Goal: Task Accomplishment & Management: Complete application form

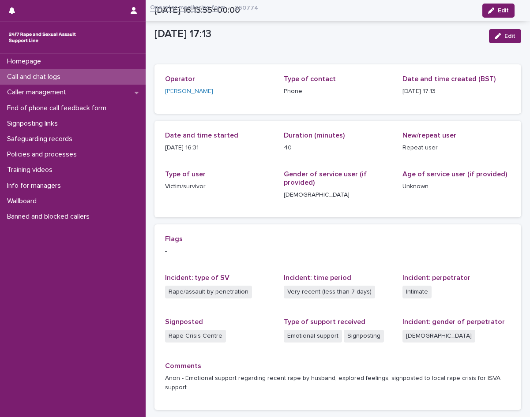
scroll to position [69, 0]
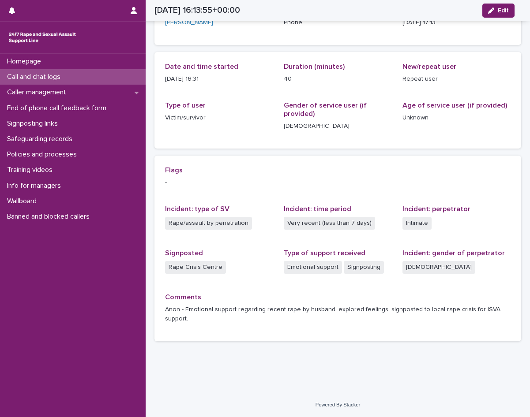
click at [75, 75] on div "Call and chat logs" at bounding box center [73, 76] width 146 height 15
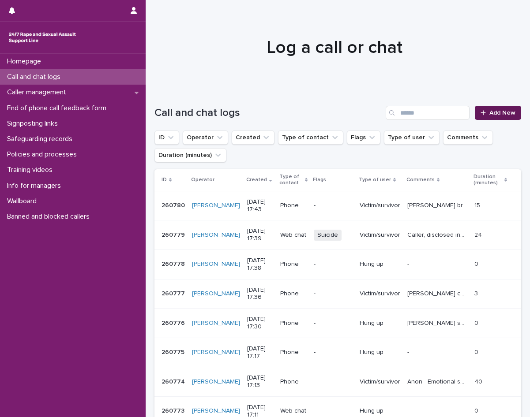
click at [483, 117] on link "Add New" at bounding box center [498, 113] width 46 height 14
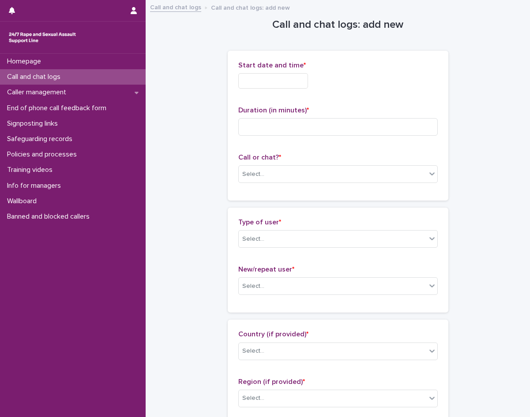
click at [281, 83] on input "text" at bounding box center [273, 80] width 70 height 15
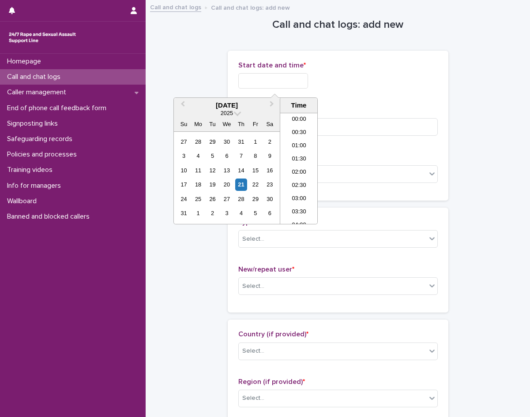
scroll to position [415, 0]
drag, startPoint x: 292, startPoint y: 154, endPoint x: 294, endPoint y: 128, distance: 25.7
click at [293, 154] on li "17:00" at bounding box center [299, 155] width 38 height 13
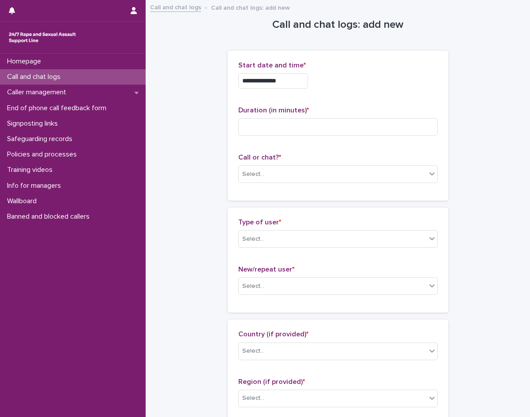
click at [296, 86] on input "**********" at bounding box center [273, 80] width 70 height 15
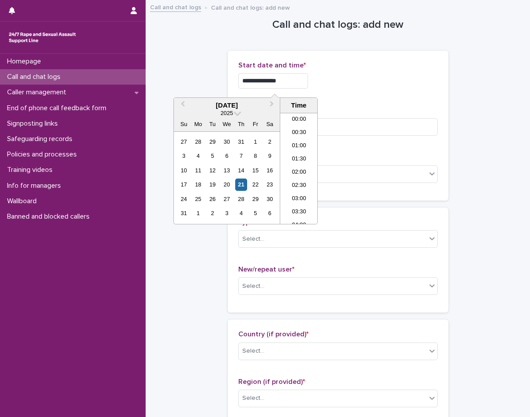
scroll to position [402, 0]
type input "**********"
click at [353, 176] on div "Select..." at bounding box center [333, 174] width 188 height 15
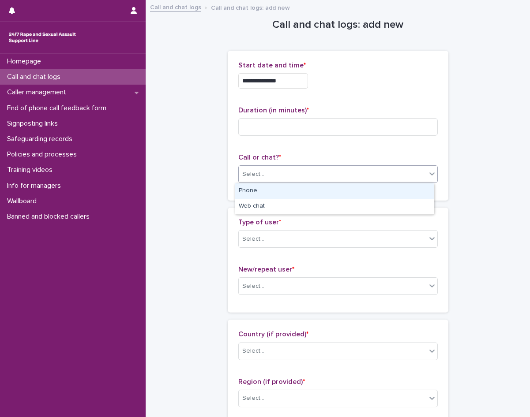
click at [310, 189] on div "Phone" at bounding box center [334, 191] width 199 height 15
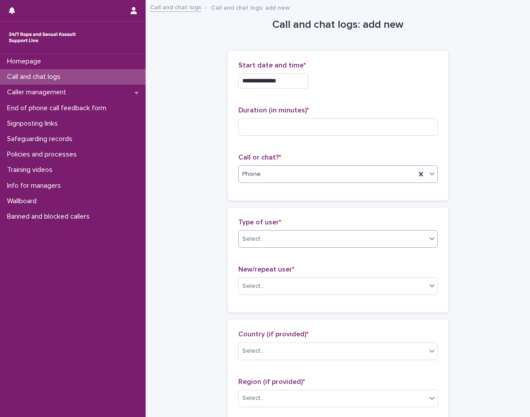
click at [272, 231] on div "Select..." at bounding box center [337, 239] width 199 height 18
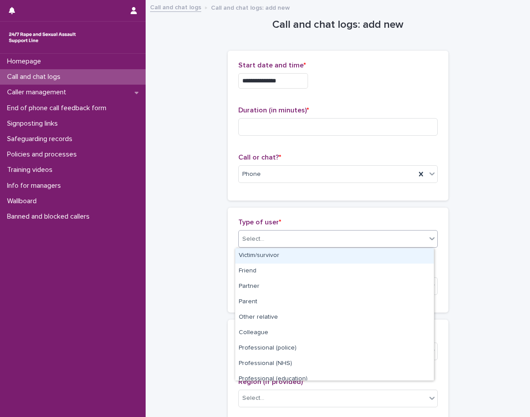
click at [268, 254] on div "Victim/survivor" at bounding box center [334, 255] width 199 height 15
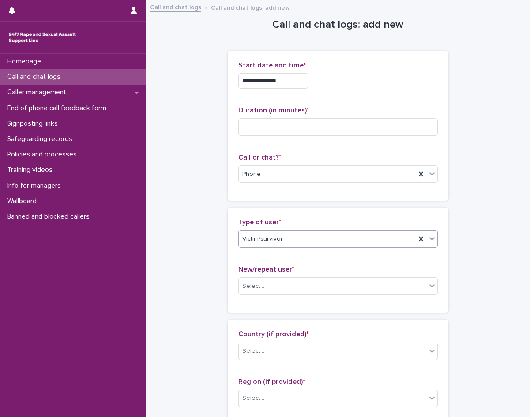
scroll to position [132, 0]
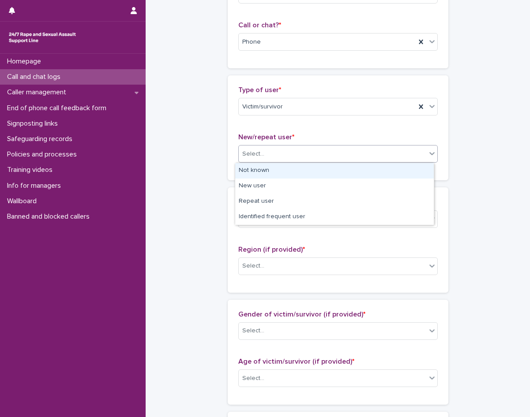
click at [268, 157] on div "Select..." at bounding box center [333, 154] width 188 height 15
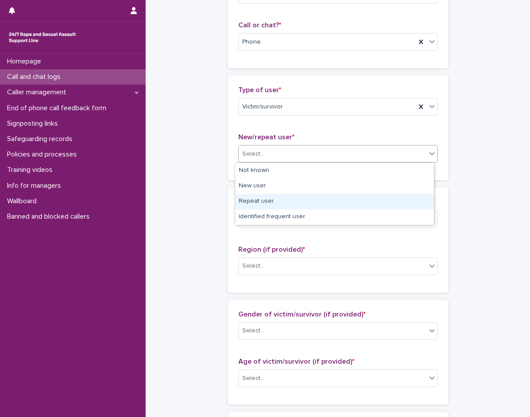
click at [265, 201] on div "Repeat user" at bounding box center [334, 201] width 199 height 15
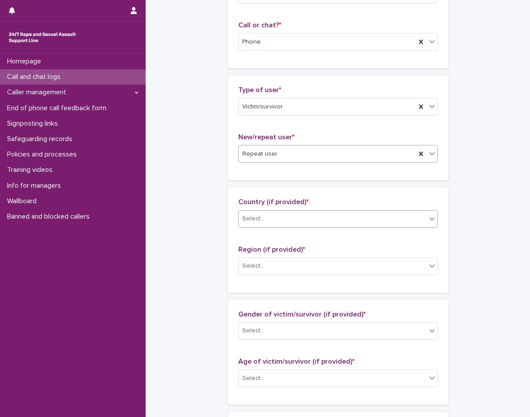
click at [250, 218] on div "Select..." at bounding box center [253, 218] width 22 height 9
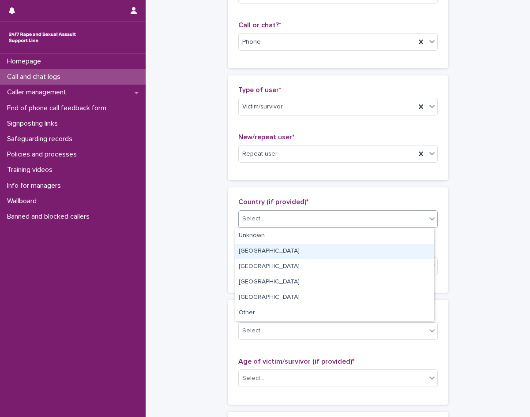
click at [281, 249] on div "[GEOGRAPHIC_DATA]" at bounding box center [334, 251] width 199 height 15
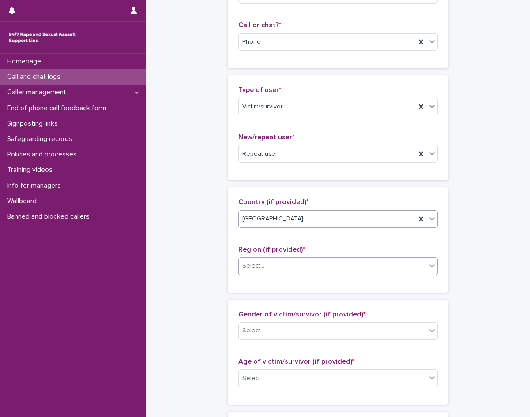
click at [242, 263] on div "Select..." at bounding box center [253, 266] width 22 height 9
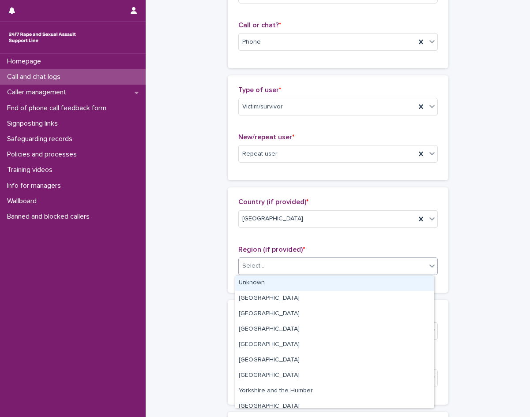
click at [251, 280] on div "Unknown" at bounding box center [334, 283] width 199 height 15
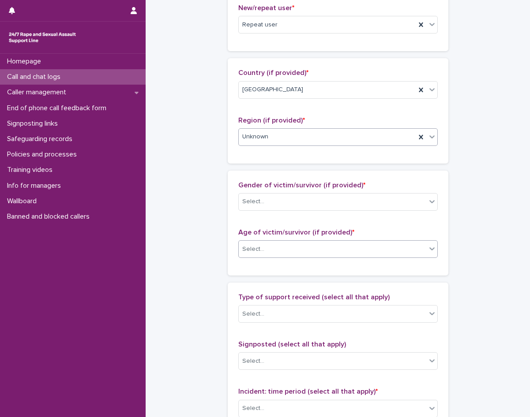
scroll to position [265, 0]
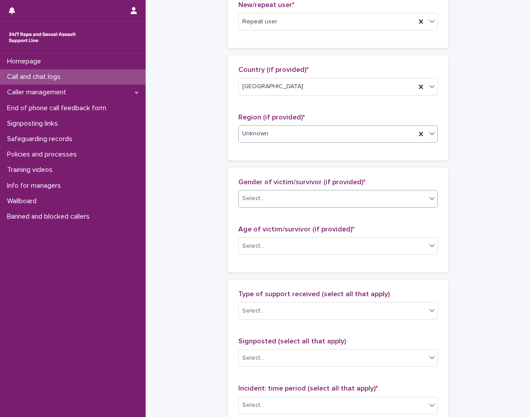
click at [278, 204] on div "Select..." at bounding box center [333, 198] width 188 height 15
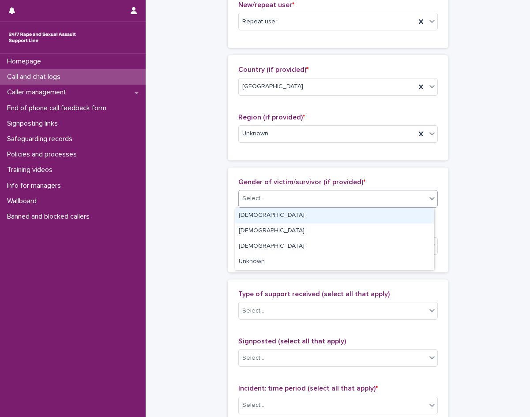
click at [266, 218] on div "[DEMOGRAPHIC_DATA]" at bounding box center [334, 215] width 199 height 15
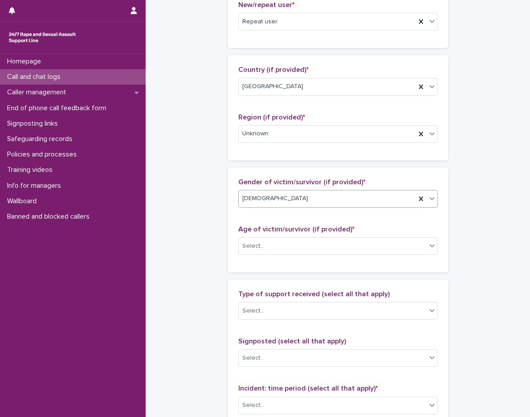
scroll to position [309, 0]
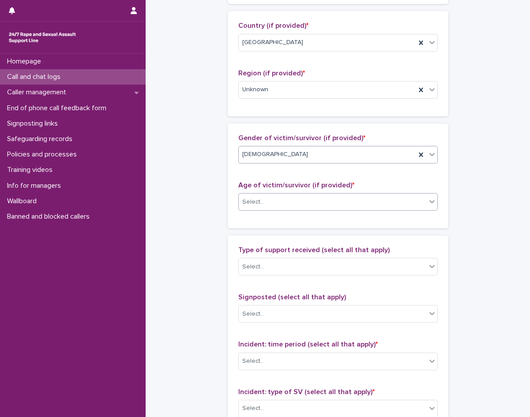
click at [257, 200] on div "Select..." at bounding box center [253, 202] width 22 height 9
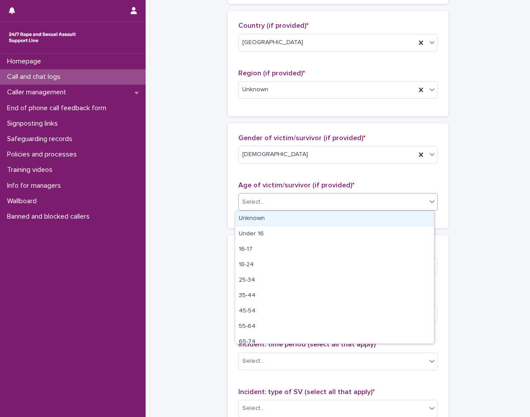
click at [259, 223] on div "Unknown" at bounding box center [334, 218] width 199 height 15
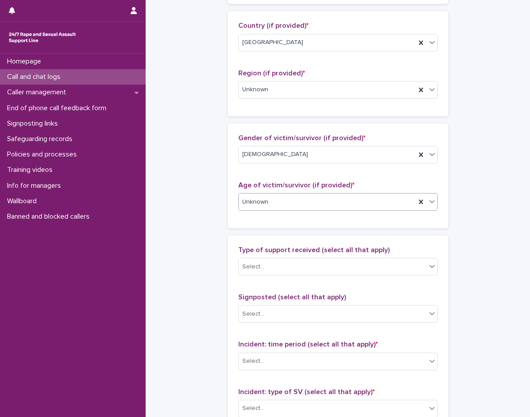
scroll to position [397, 0]
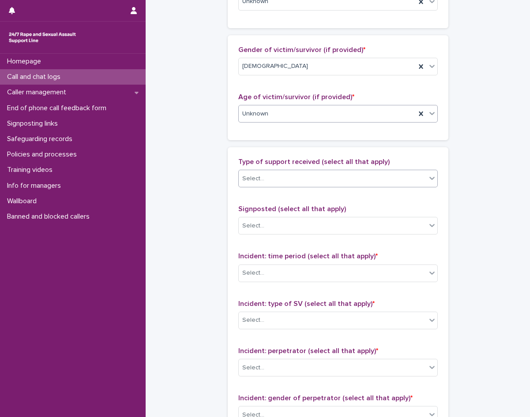
click at [277, 182] on div "Select..." at bounding box center [333, 179] width 188 height 15
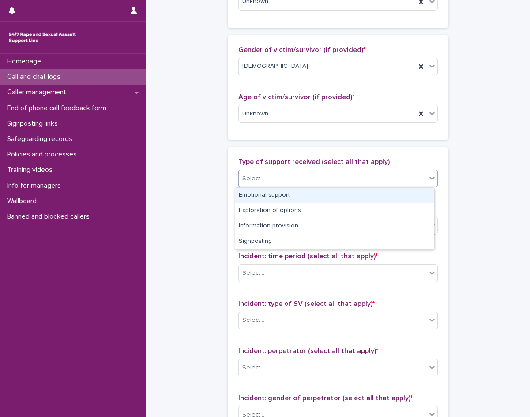
click at [271, 198] on div "Emotional support" at bounding box center [334, 195] width 199 height 15
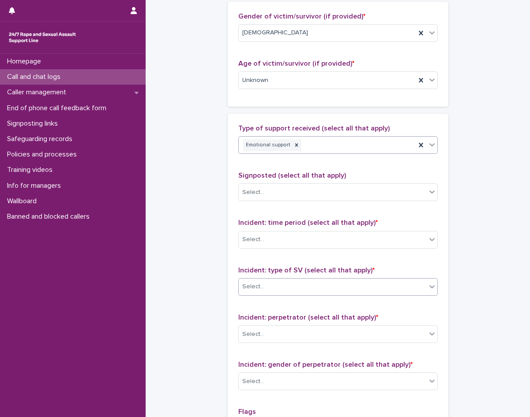
scroll to position [485, 0]
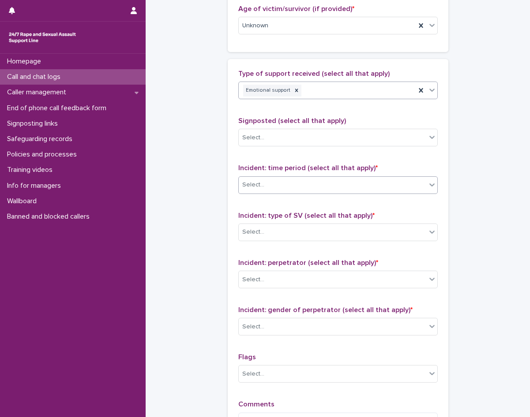
click at [273, 187] on div "Select..." at bounding box center [333, 185] width 188 height 15
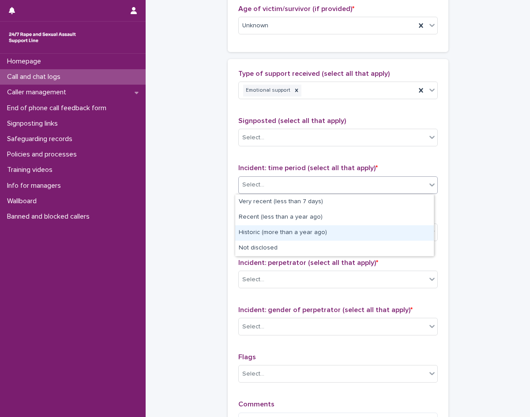
click at [269, 230] on div "Historic (more than a year ago)" at bounding box center [334, 232] width 199 height 15
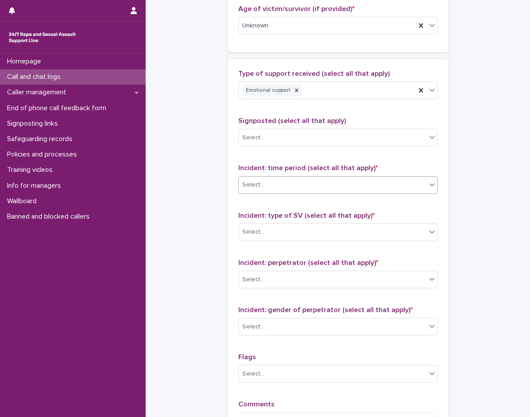
click at [269, 230] on div "Select..." at bounding box center [333, 232] width 188 height 15
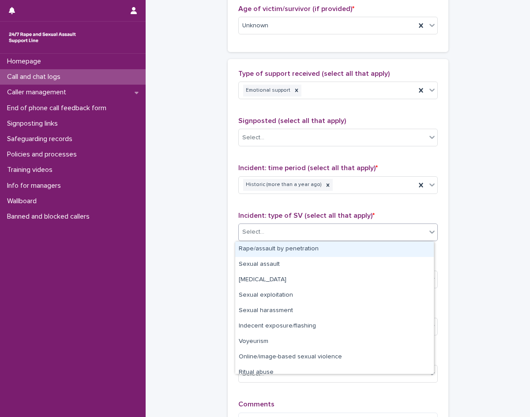
click at [284, 247] on div "Rape/assault by penetration" at bounding box center [334, 249] width 199 height 15
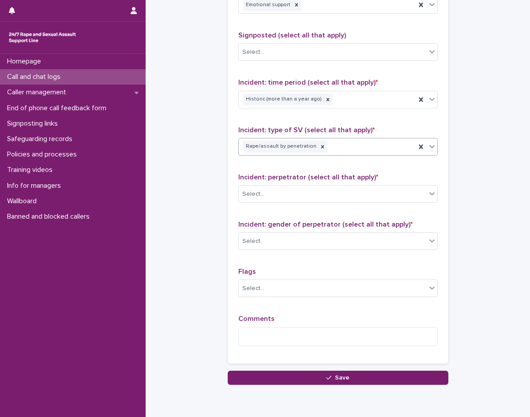
scroll to position [574, 0]
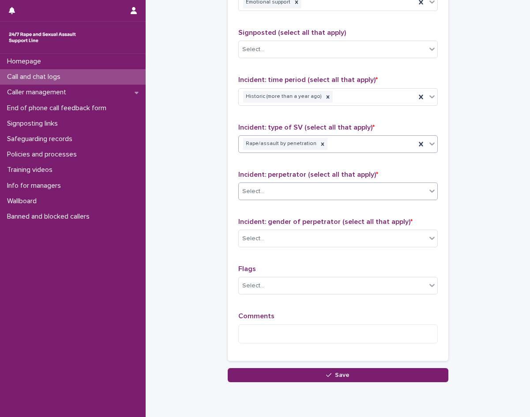
click at [279, 195] on div "Select..." at bounding box center [333, 191] width 188 height 15
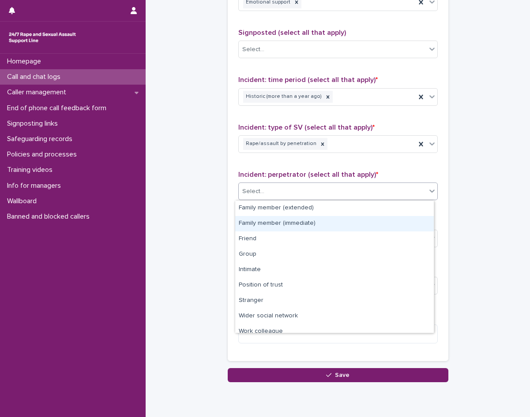
scroll to position [38, 0]
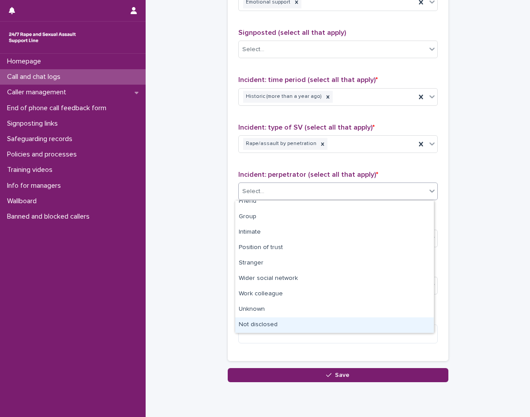
click at [258, 323] on div "Not disclosed" at bounding box center [334, 325] width 199 height 15
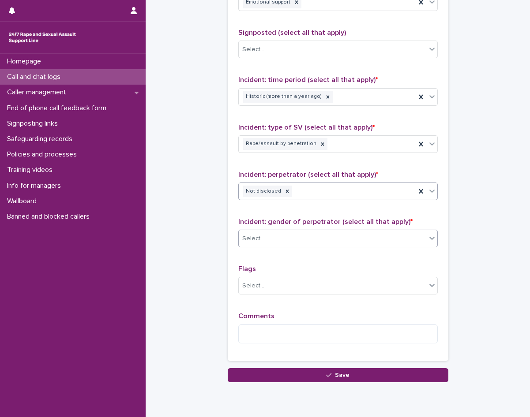
click at [270, 234] on div "Select..." at bounding box center [333, 239] width 188 height 15
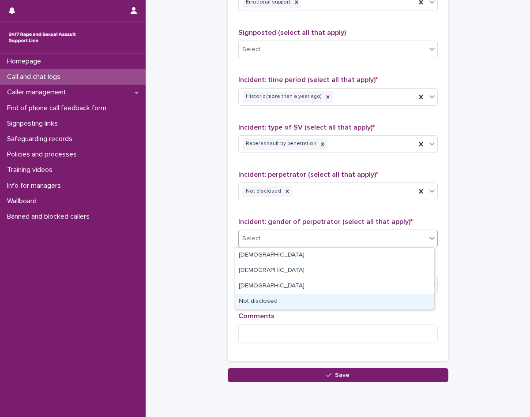
click at [255, 300] on div "Not disclosed" at bounding box center [334, 301] width 199 height 15
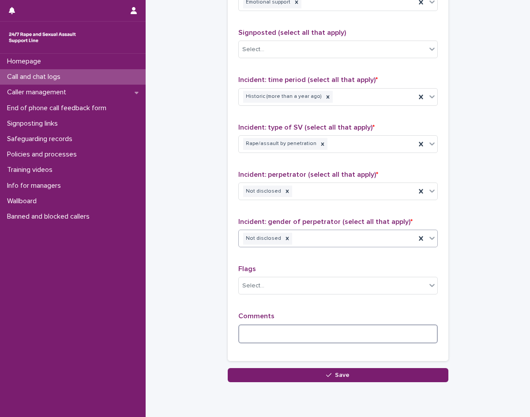
click at [248, 337] on textarea at bounding box center [337, 334] width 199 height 19
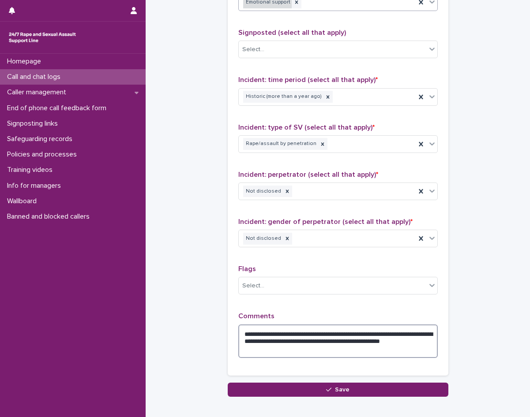
type textarea "**********"
drag, startPoint x: 267, startPoint y: 387, endPoint x: 266, endPoint y: 383, distance: 4.9
click at [267, 387] on button "Save" at bounding box center [338, 390] width 221 height 14
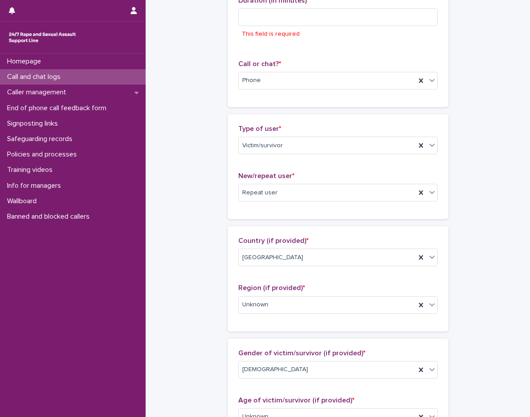
scroll to position [113, 0]
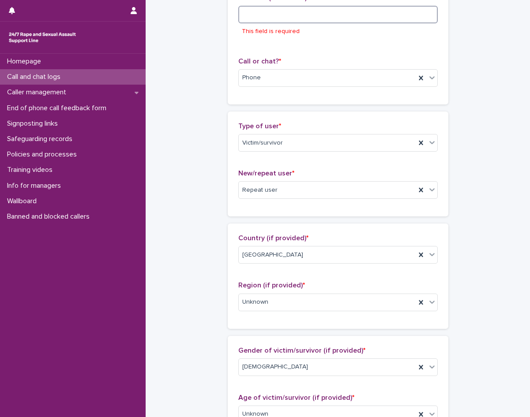
click at [281, 18] on input at bounding box center [337, 15] width 199 height 18
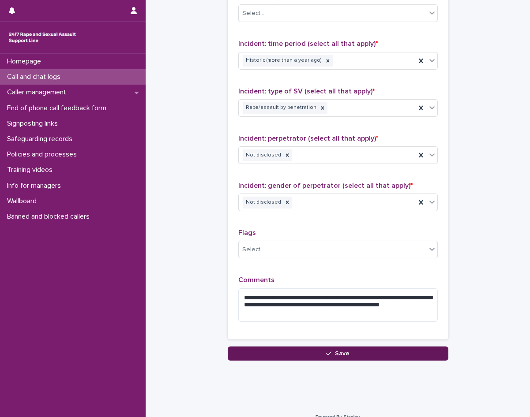
scroll to position [622, 0]
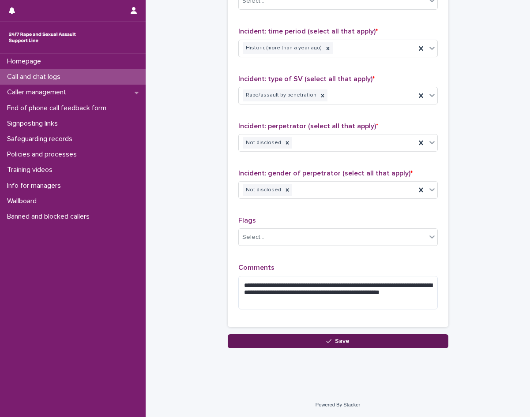
type input "**"
click at [285, 344] on button "Save" at bounding box center [338, 341] width 221 height 14
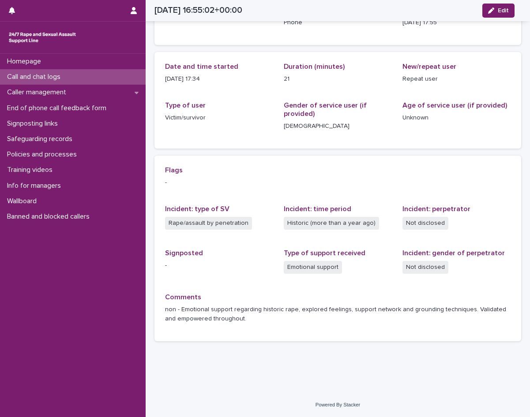
scroll to position [69, 0]
